Goal: Transaction & Acquisition: Obtain resource

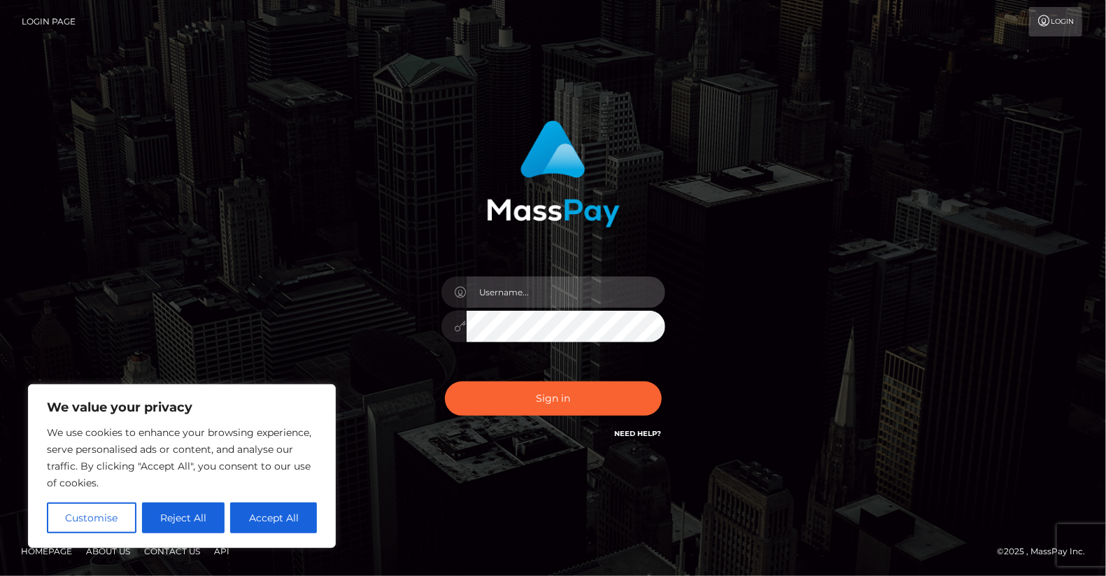
click at [528, 292] on input "text" at bounding box center [566, 291] width 199 height 31
type input "yjoshi"
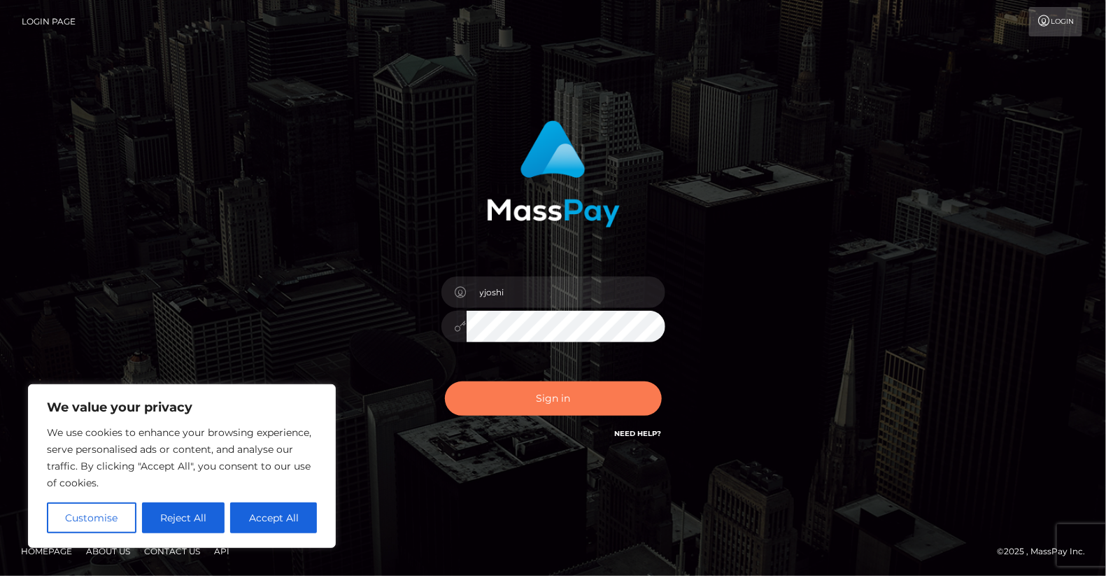
click at [570, 408] on button "Sign in" at bounding box center [553, 398] width 217 height 34
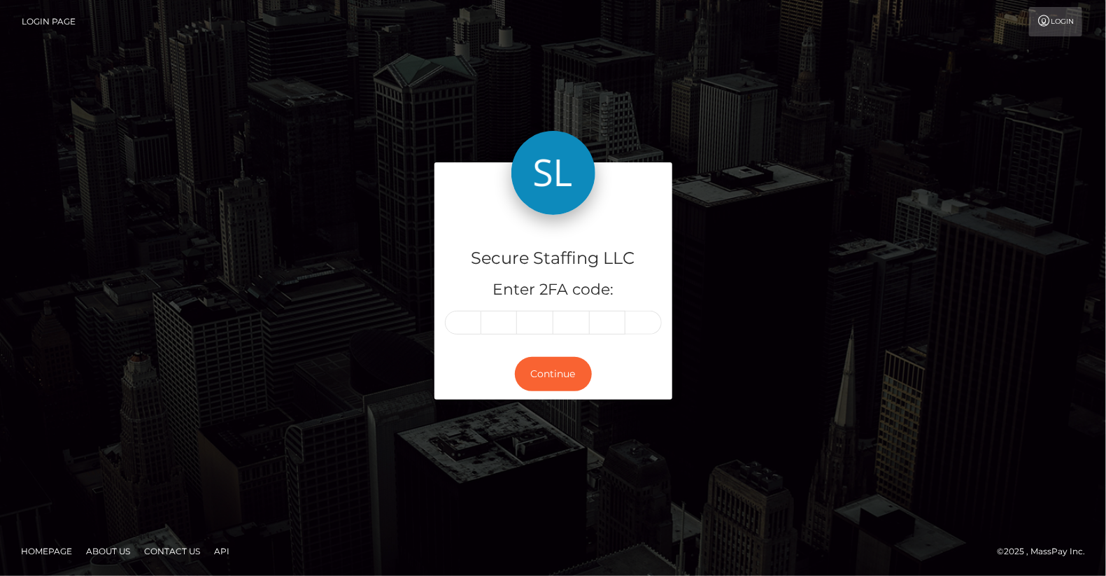
click at [290, 523] on div "Secure Staffing LLC Enter 2FA code: Continue Homepage" at bounding box center [553, 288] width 1106 height 576
click at [458, 320] on input "text" at bounding box center [463, 323] width 36 height 24
type input "3"
type input "5"
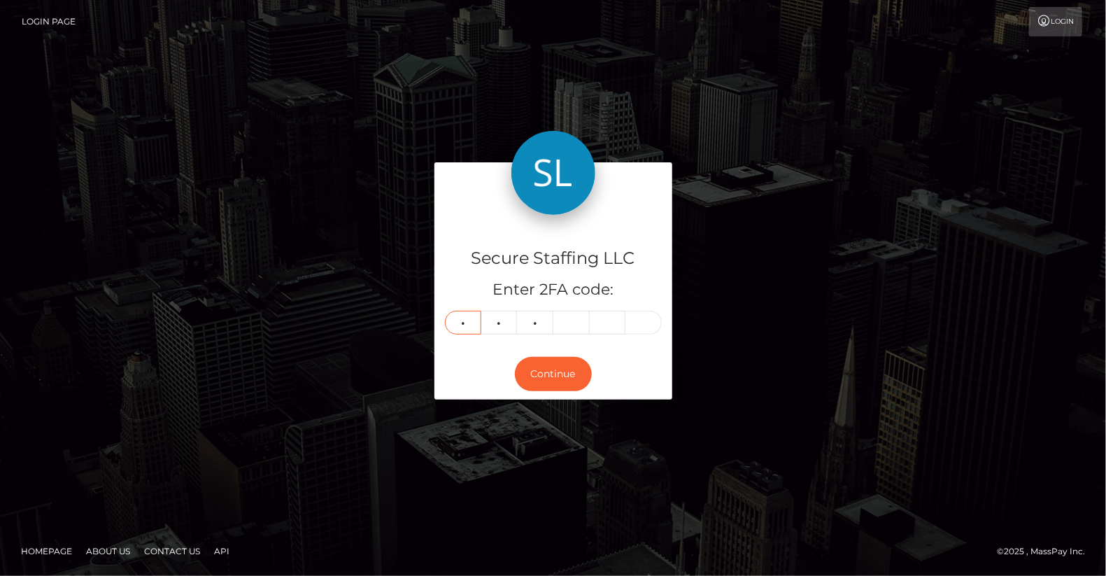
click at [469, 324] on input "3" at bounding box center [463, 323] width 36 height 24
type input "7"
type input "9"
type input "4"
type input "6"
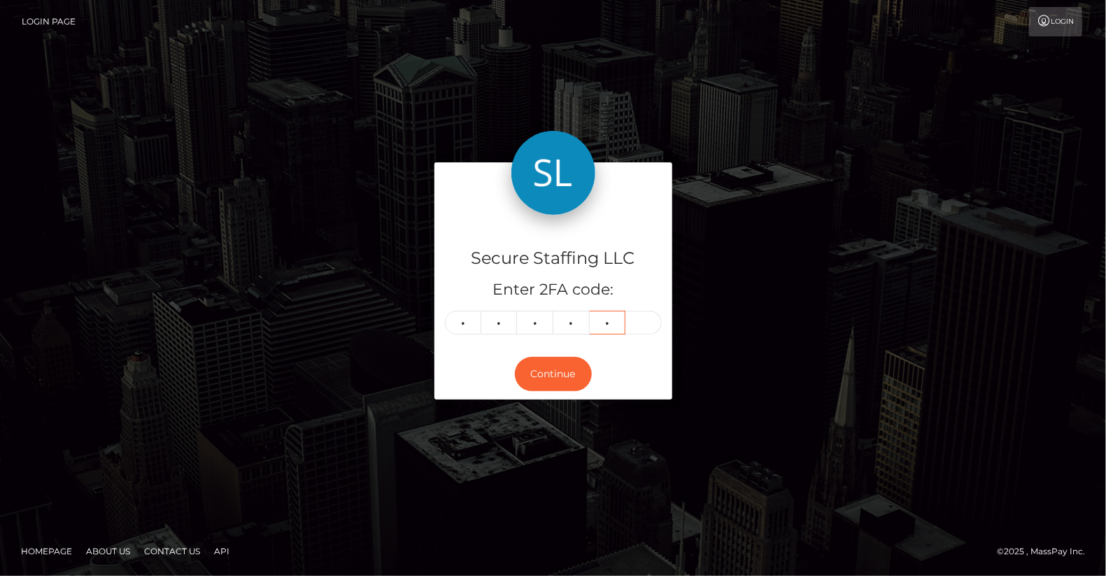
type input "0"
type input "3"
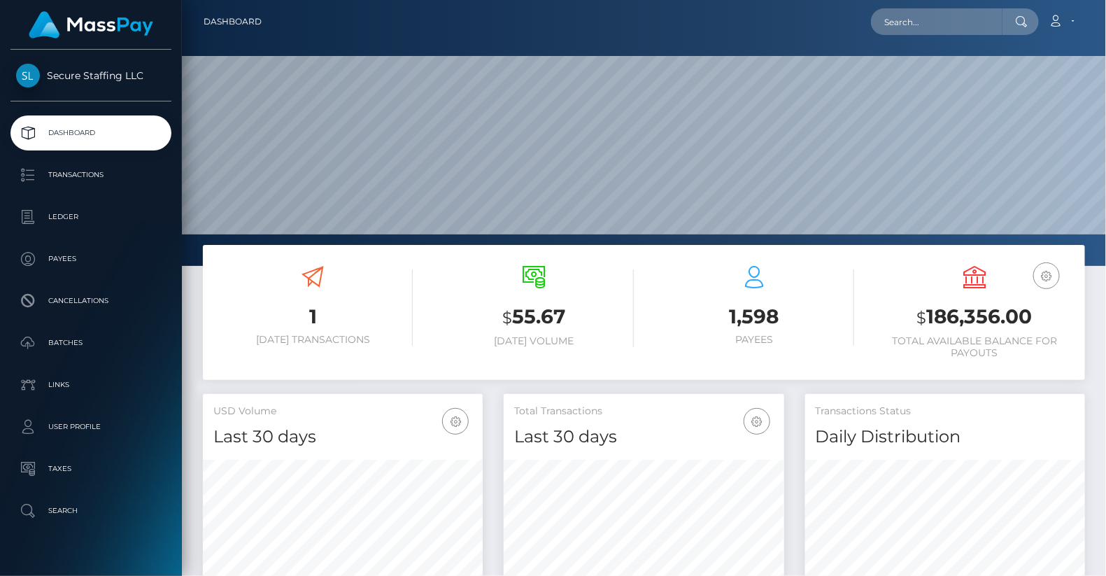
scroll to position [248, 280]
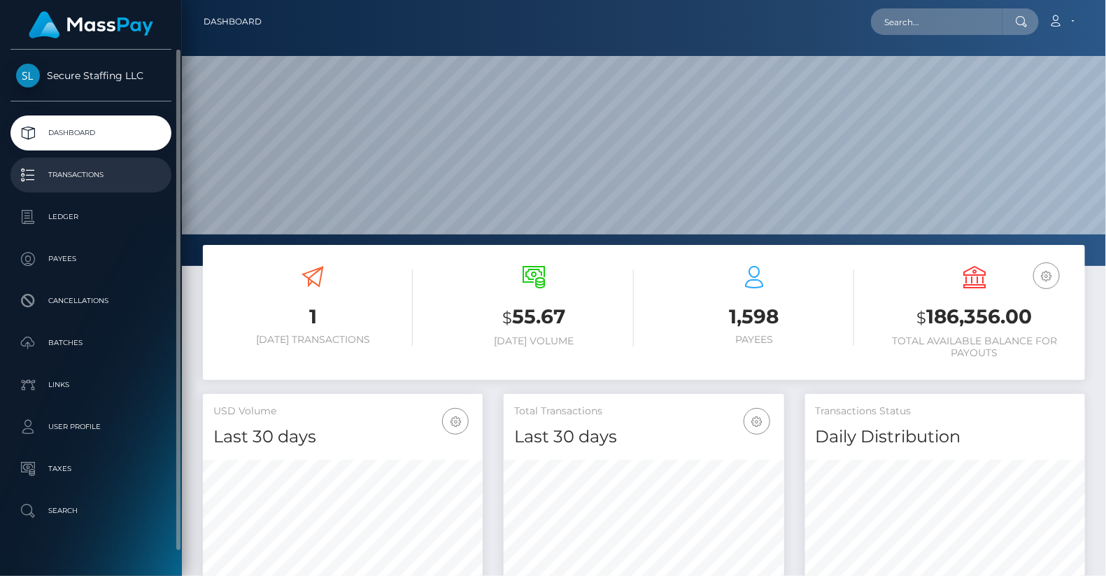
click at [93, 163] on link "Transactions" at bounding box center [90, 174] width 161 height 35
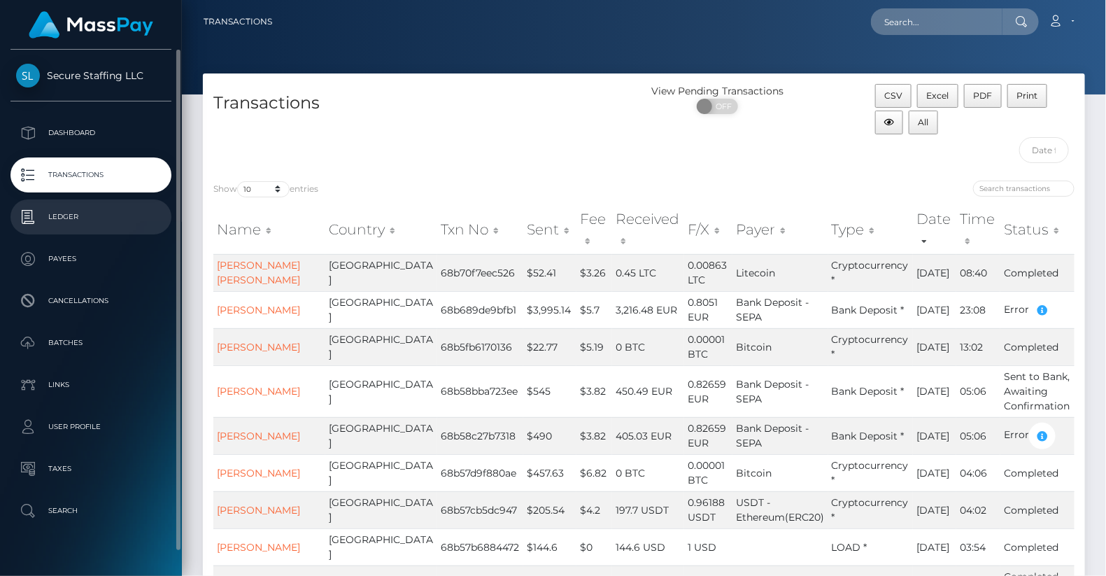
click at [78, 211] on p "Ledger" at bounding box center [91, 216] width 150 height 21
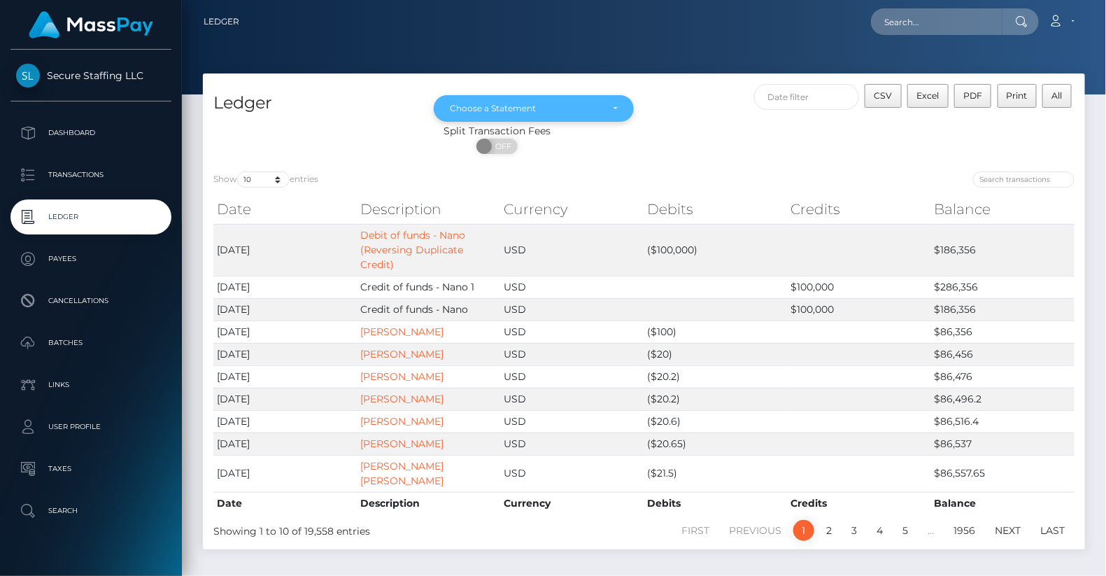
click at [618, 107] on div "Choose a Statement" at bounding box center [533, 108] width 199 height 27
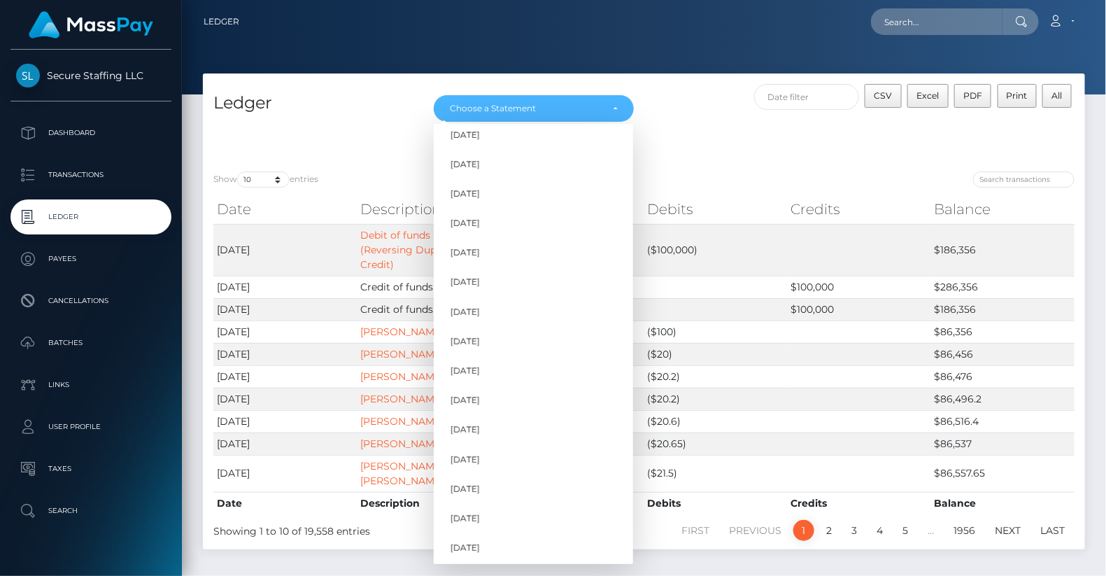
scroll to position [1283, 0]
click at [519, 518] on link "Aug 2025" at bounding box center [533, 517] width 199 height 26
select select "Aug 2025"
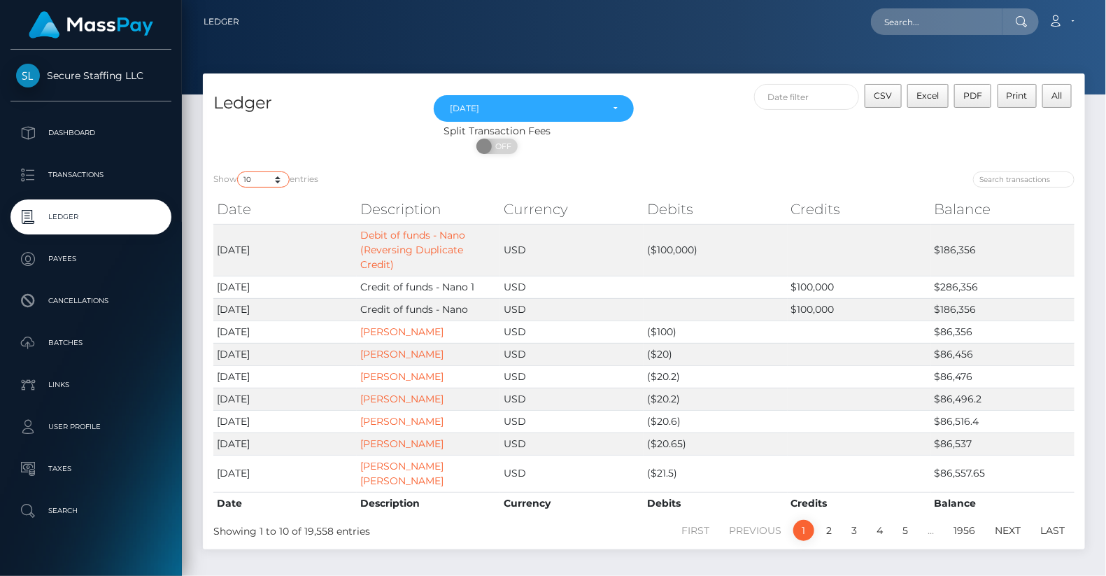
click at [279, 184] on select "10 25 50 100 250" at bounding box center [263, 179] width 52 height 16
select select "250"
click at [239, 172] on select "10 25 50 100 250" at bounding box center [263, 179] width 52 height 16
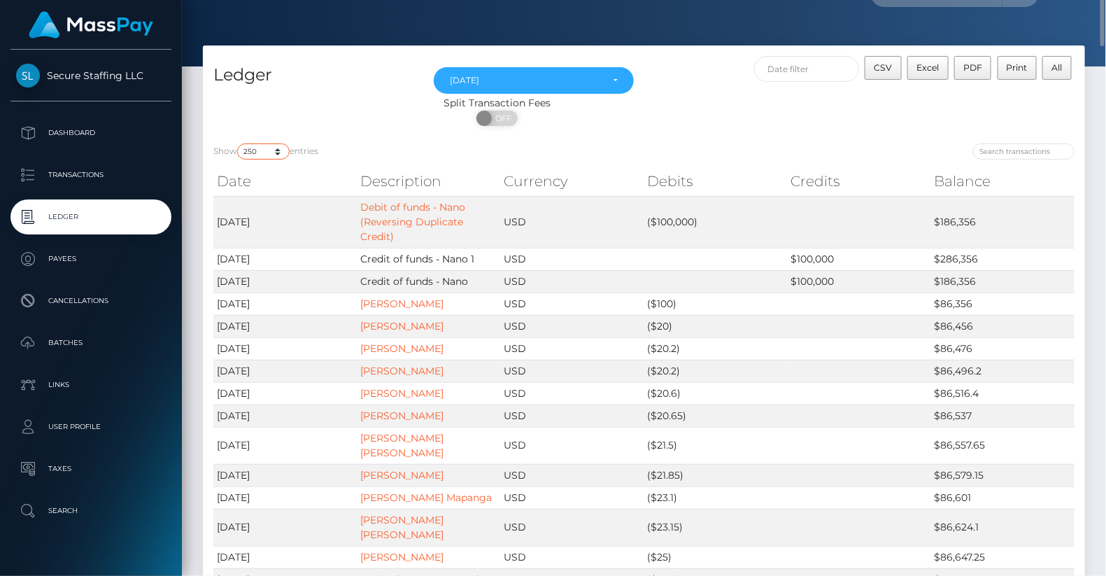
scroll to position [20, 0]
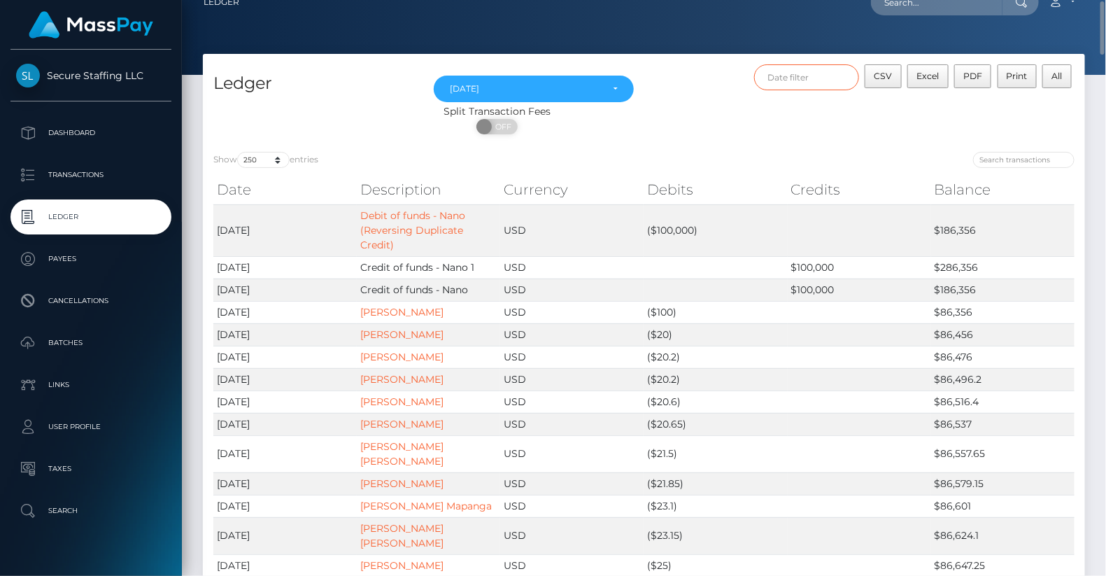
click at [821, 69] on input "text" at bounding box center [806, 77] width 105 height 26
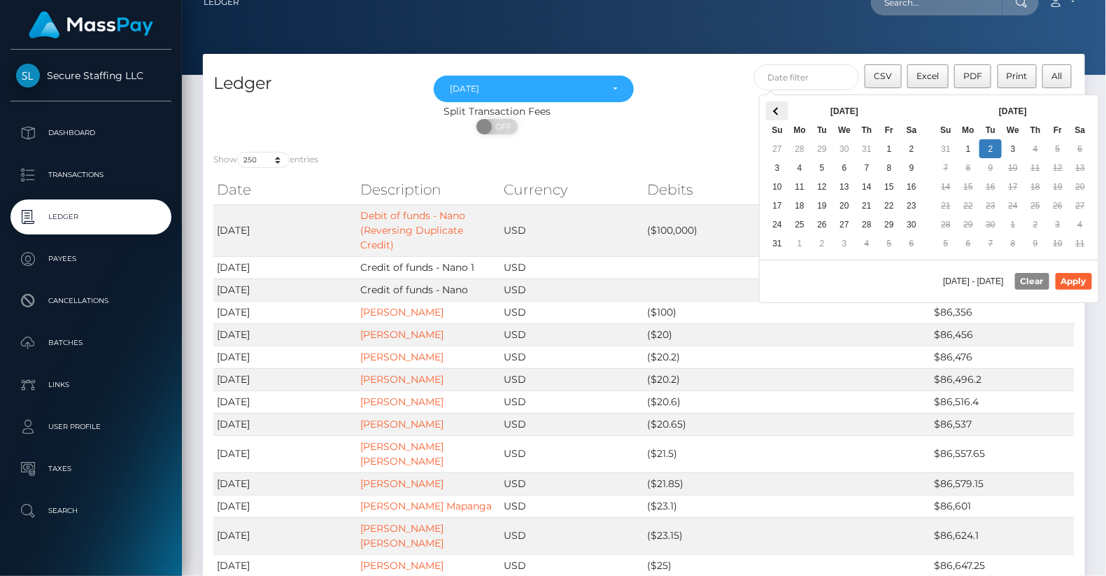
click at [772, 111] on th at bounding box center [777, 110] width 22 height 19
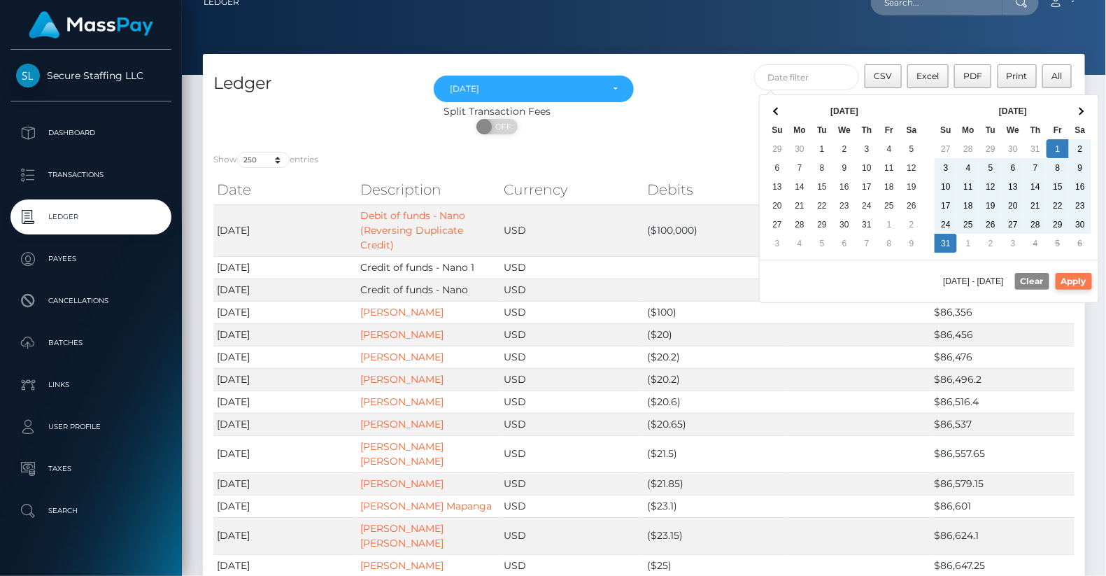
click at [1073, 273] on button "Apply" at bounding box center [1074, 281] width 36 height 17
type input "08/01/2025 - 08/31/2025"
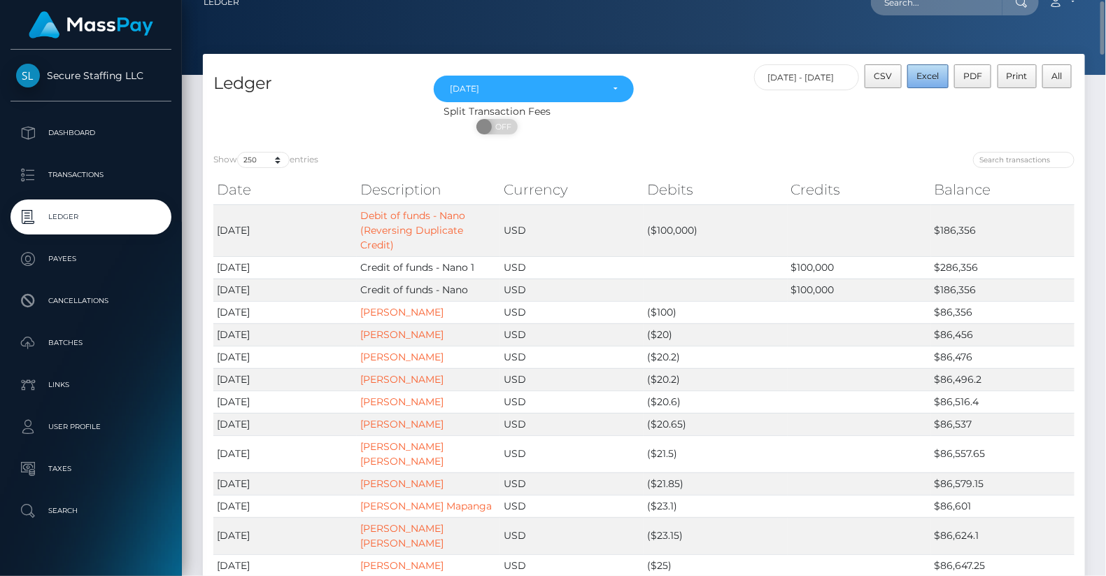
click at [927, 78] on span "Excel" at bounding box center [928, 76] width 22 height 10
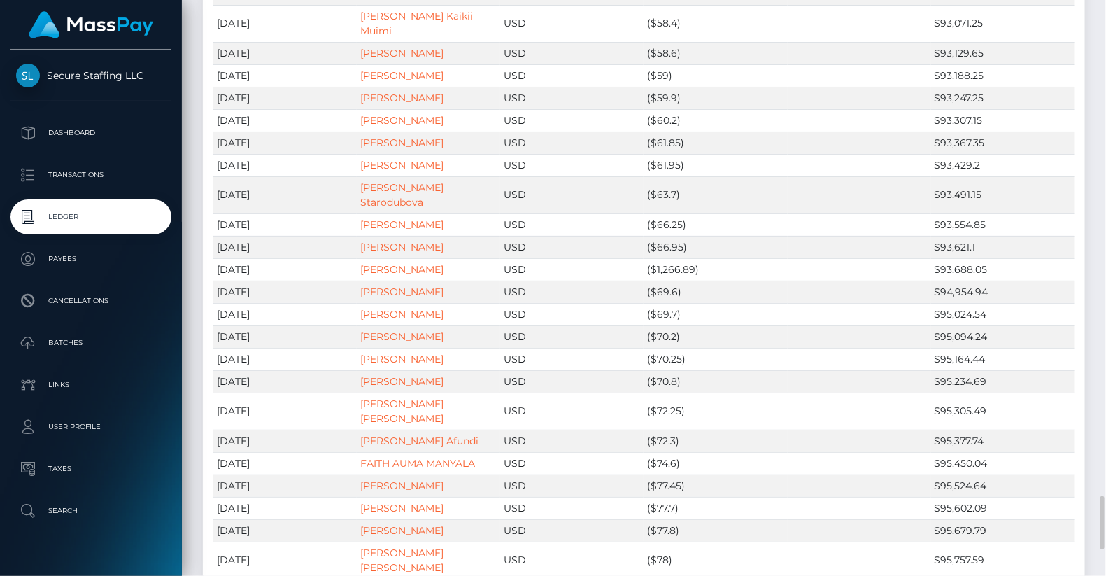
scroll to position [5612, 0]
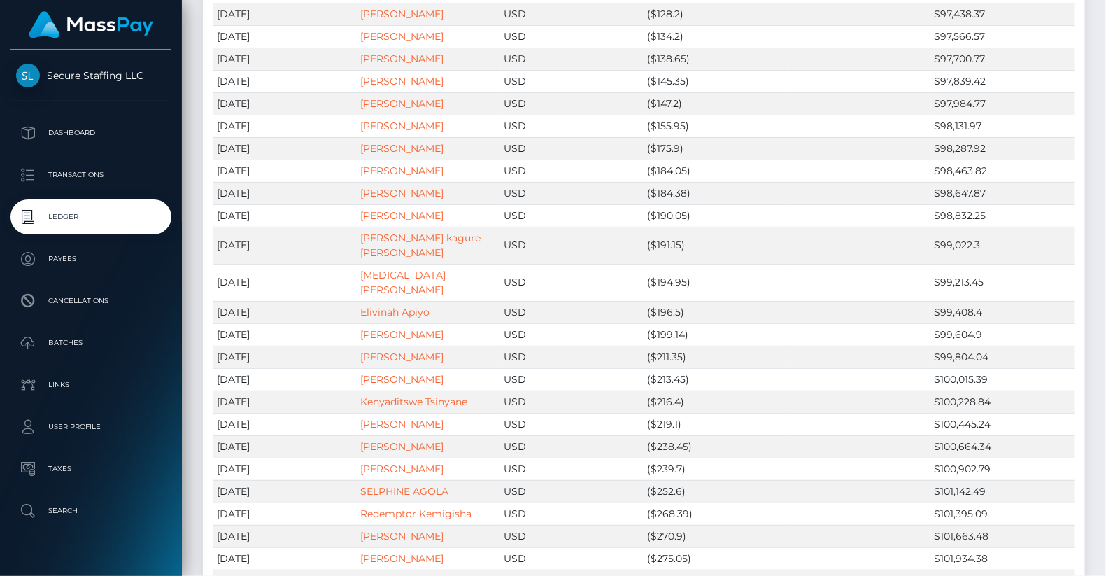
scroll to position [0, 0]
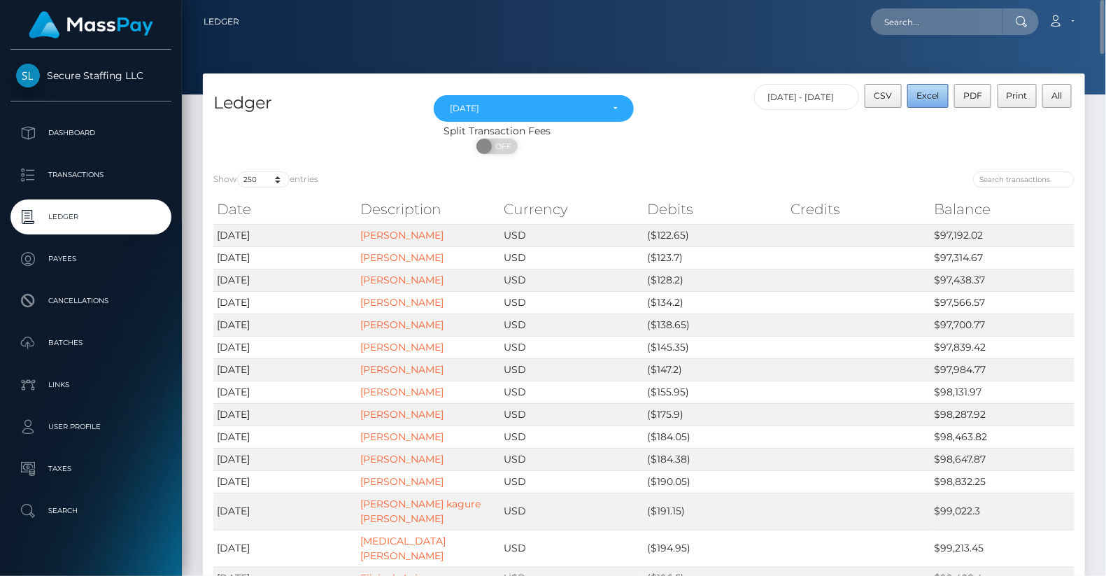
click at [922, 94] on span "Excel" at bounding box center [928, 95] width 22 height 10
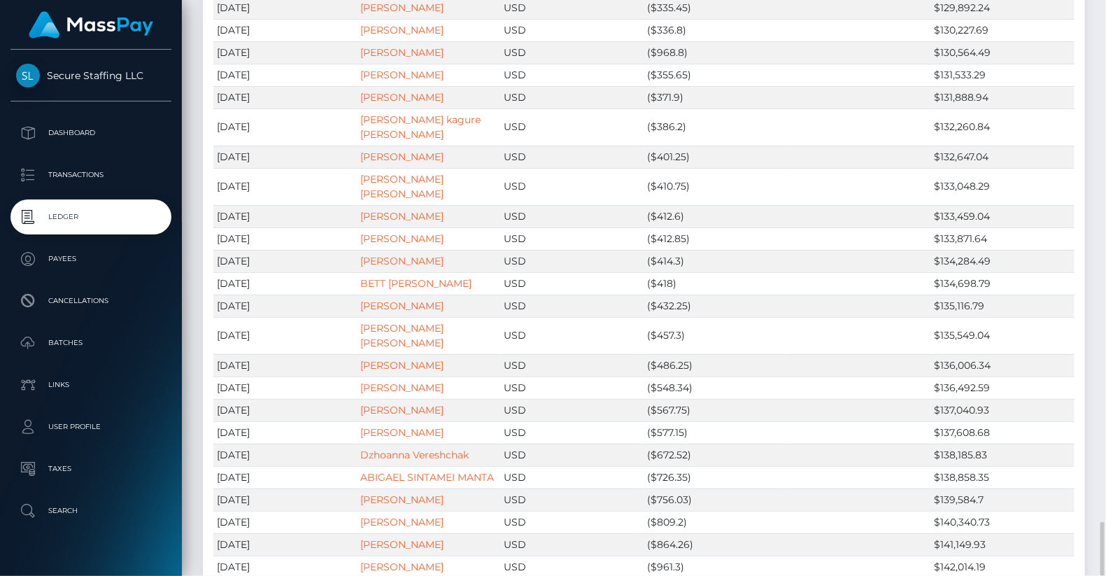
scroll to position [5554, 0]
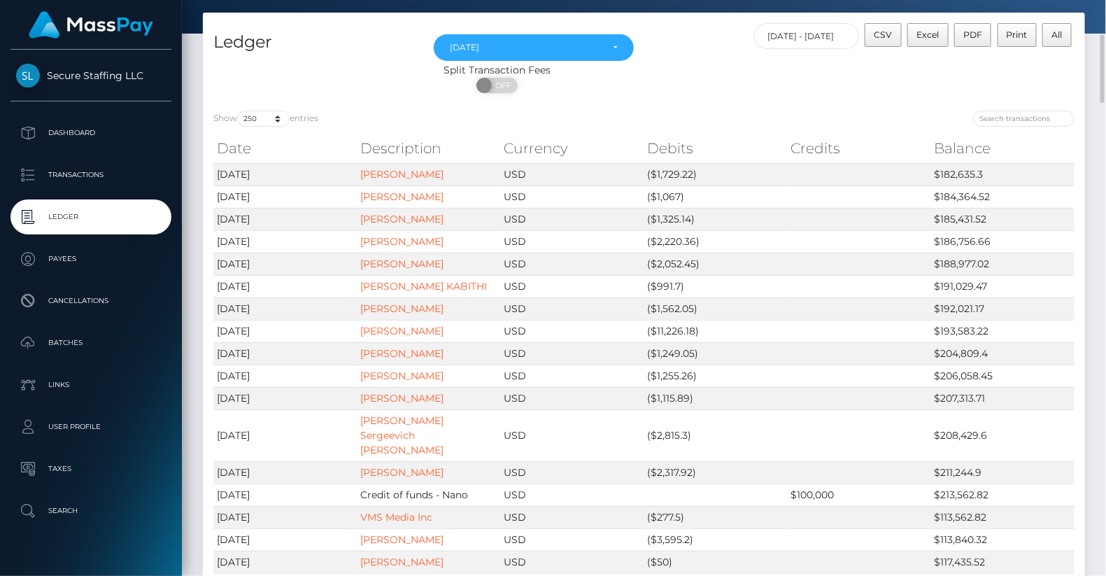
scroll to position [0, 0]
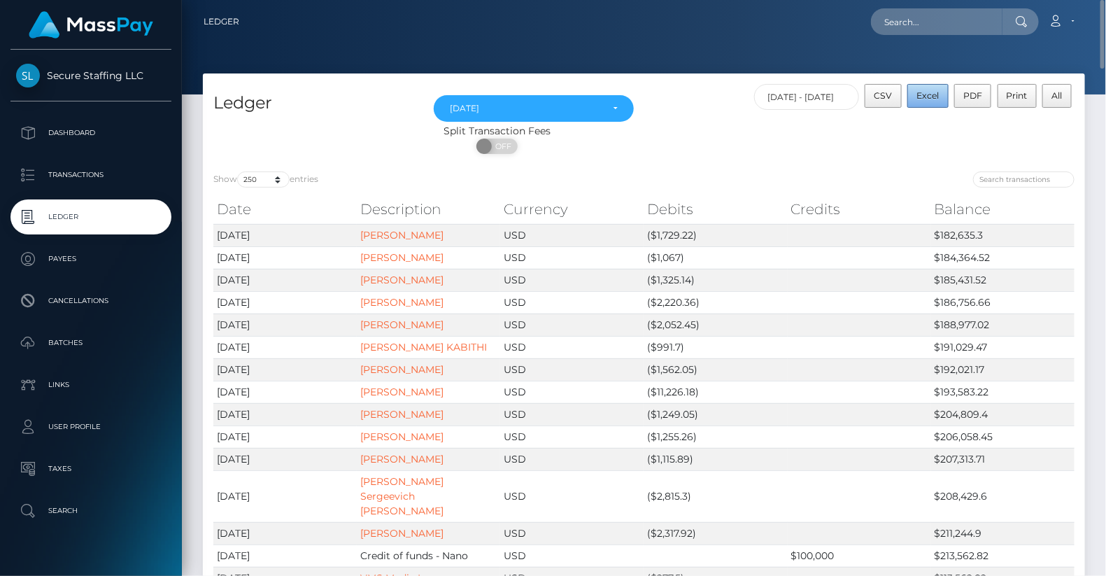
click at [931, 93] on span "Excel" at bounding box center [928, 95] width 22 height 10
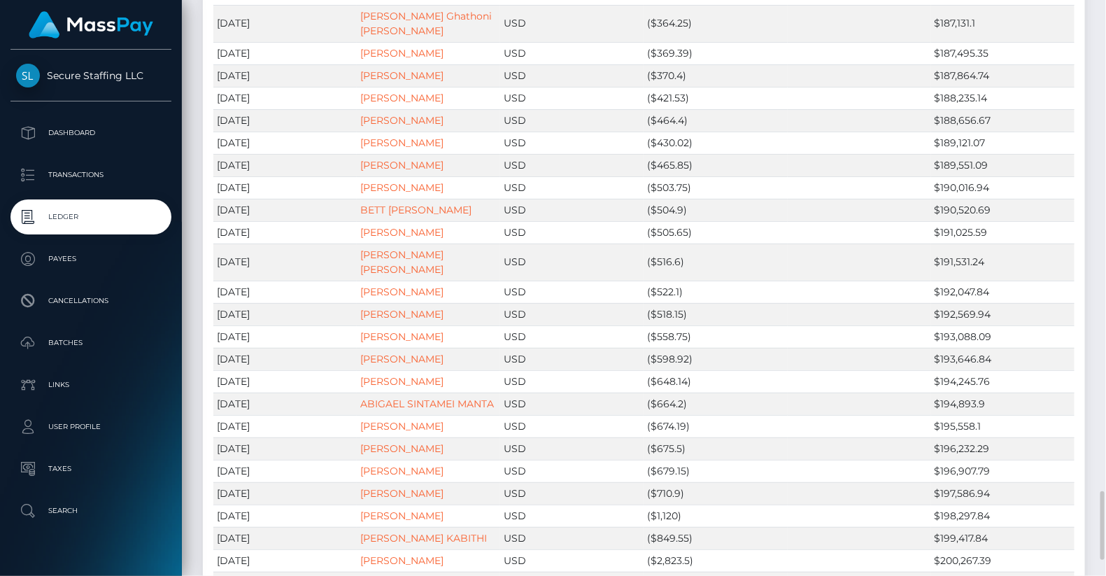
scroll to position [4263, 0]
